Goal: Ask a question

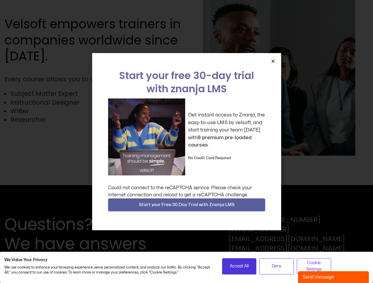
click at [186, 142] on div "Get instant access to Znanja, the easy-to-use LMS by velsoft, and start trainin…" at bounding box center [186, 137] width 157 height 77
click at [273, 61] on icon "Close" at bounding box center [273, 61] width 4 height 4
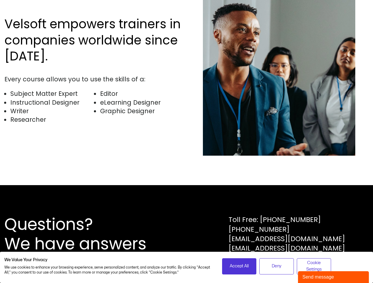
click at [187, 205] on div "Questions? We have answers Toll Free: [PHONE_NUMBER] [PHONE_NUMBER] [EMAIL_ADDR…" at bounding box center [186, 234] width 373 height 98
click at [239, 267] on span "Accept All" at bounding box center [239, 266] width 19 height 6
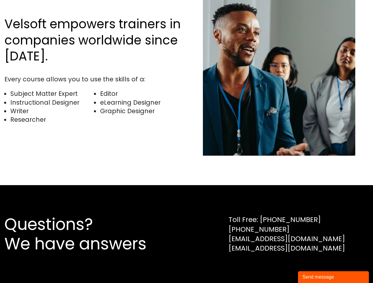
click at [276, 267] on div "Questions? We have answers Toll Free: [PHONE_NUMBER] [PHONE_NUMBER] [EMAIL_ADDR…" at bounding box center [186, 234] width 373 height 98
click at [314, 267] on div "Questions? We have answers Toll Free: [PHONE_NUMBER] [PHONE_NUMBER] [EMAIL_ADDR…" at bounding box center [186, 234] width 373 height 98
click at [333, 277] on div "Send message" at bounding box center [333, 277] width 62 height 7
